Goal: Task Accomplishment & Management: Use online tool/utility

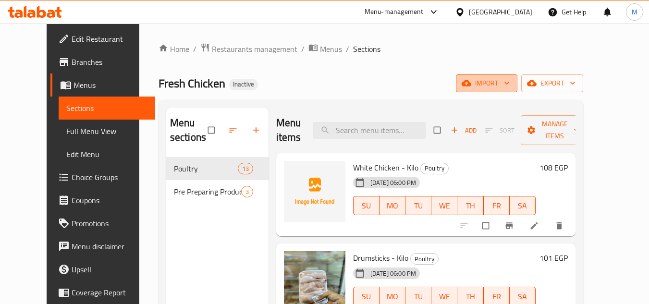
click at [510, 88] on span "import" at bounding box center [487, 83] width 46 height 12
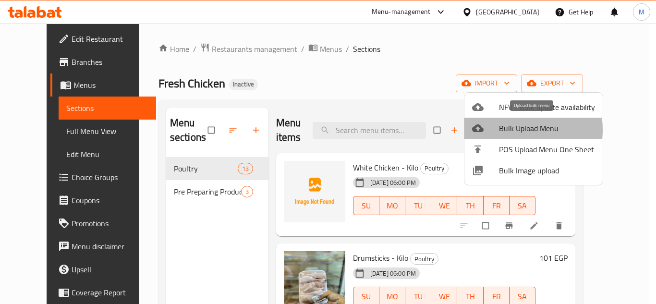
click at [511, 130] on span "Bulk Upload Menu" at bounding box center [547, 129] width 96 height 12
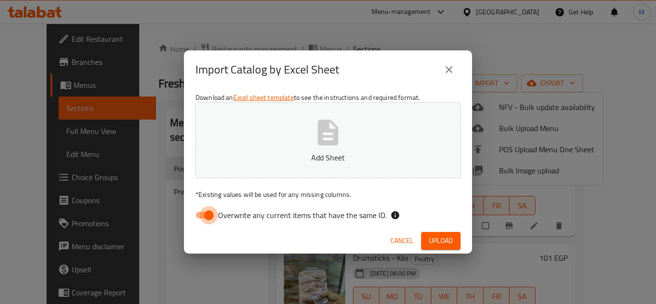
click at [199, 215] on input "Overwrite any current items that have the same ID." at bounding box center [209, 215] width 55 height 18
checkbox input "false"
click at [314, 140] on icon "button" at bounding box center [328, 132] width 31 height 31
click at [440, 238] on span "Upload" at bounding box center [441, 241] width 24 height 12
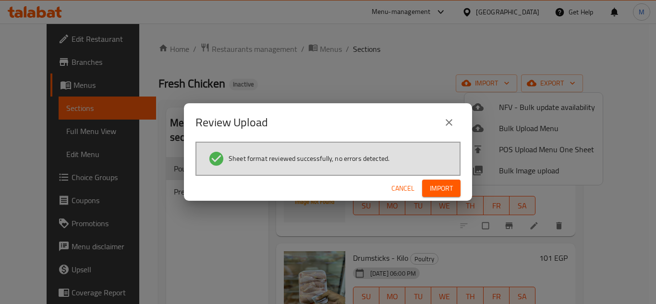
click at [443, 188] on span "Import" at bounding box center [441, 189] width 23 height 12
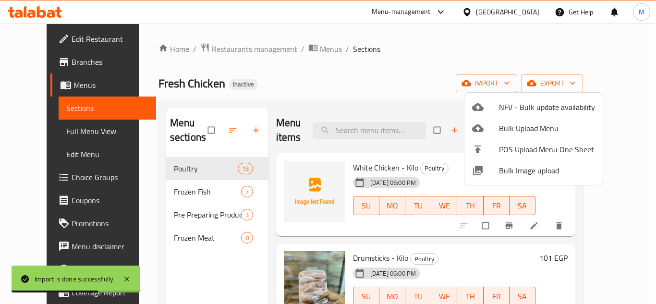
click at [257, 227] on div at bounding box center [328, 152] width 656 height 304
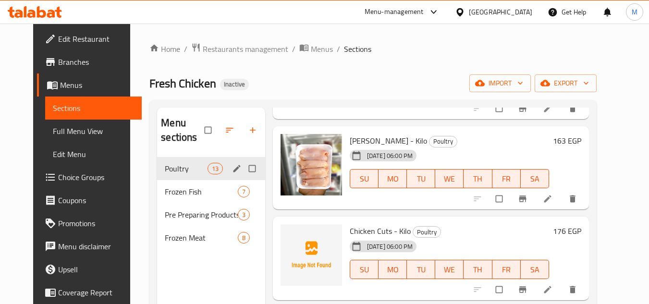
scroll to position [48, 0]
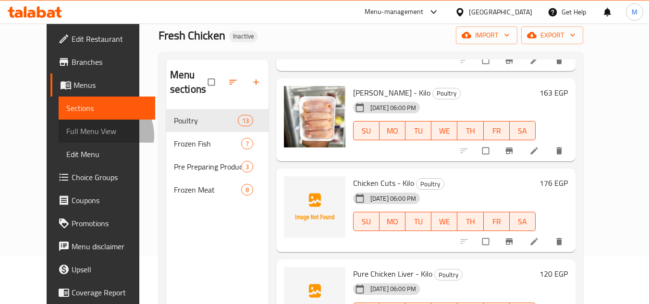
click at [66, 135] on span "Full Menu View" at bounding box center [106, 131] width 81 height 12
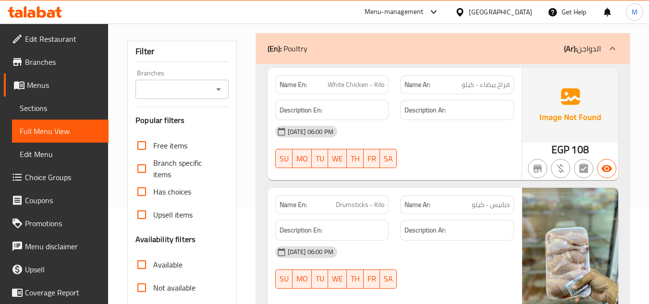
scroll to position [48, 0]
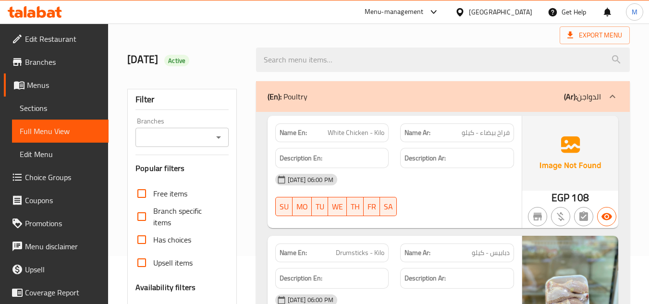
click at [459, 102] on div "(En): Poultry (Ar): الدواجن" at bounding box center [443, 96] width 374 height 31
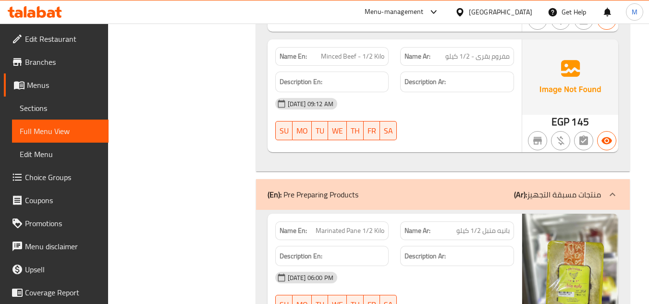
scroll to position [1009, 0]
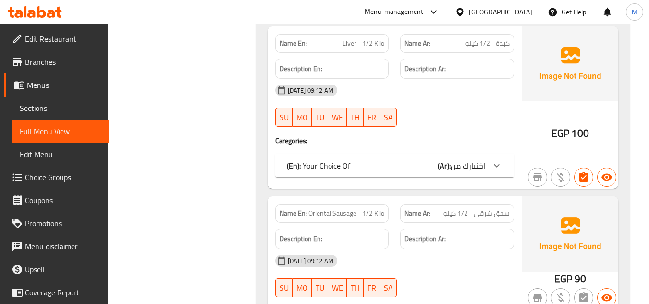
scroll to position [1370, 0]
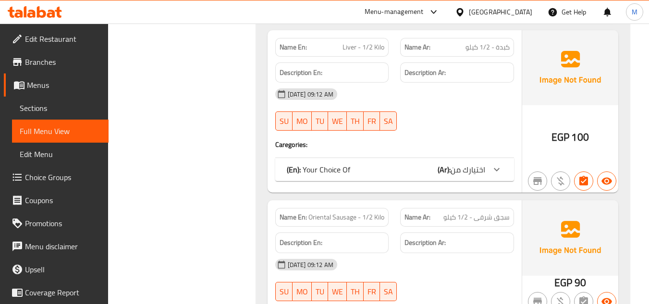
click at [499, 172] on icon at bounding box center [497, 170] width 12 height 12
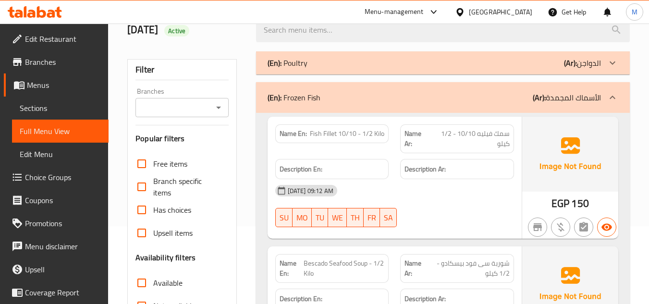
scroll to position [0, 0]
